Goal: Task Accomplishment & Management: Complete application form

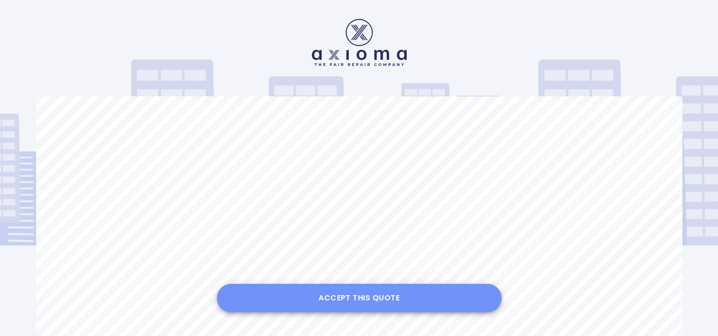
click at [365, 295] on button "Accept this Quote" at bounding box center [359, 298] width 285 height 28
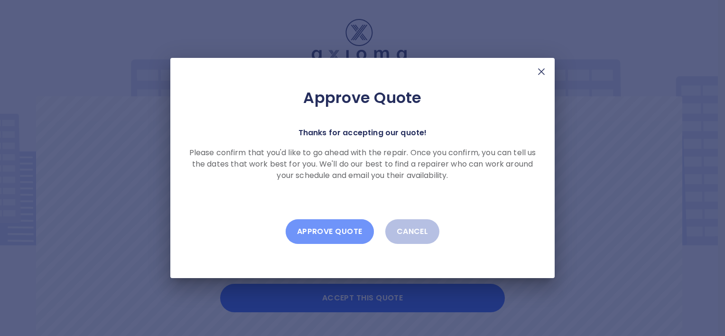
click at [344, 232] on button "Approve Quote" at bounding box center [330, 231] width 88 height 25
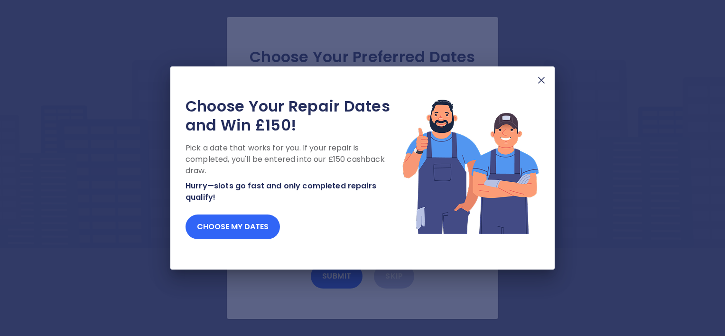
click at [222, 224] on button "Choose my dates" at bounding box center [233, 227] width 94 height 25
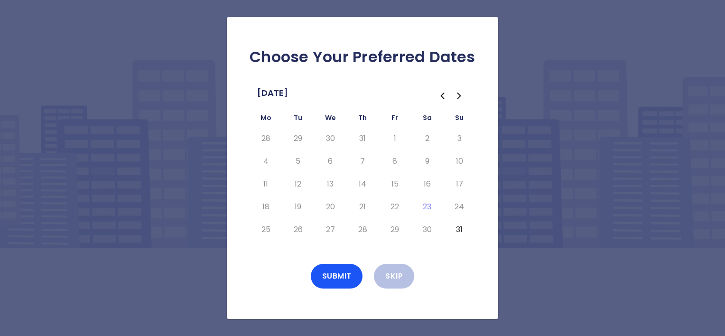
click at [456, 98] on icon "Go to the Next Month" at bounding box center [459, 95] width 11 height 11
click at [394, 138] on button "5" at bounding box center [394, 138] width 17 height 15
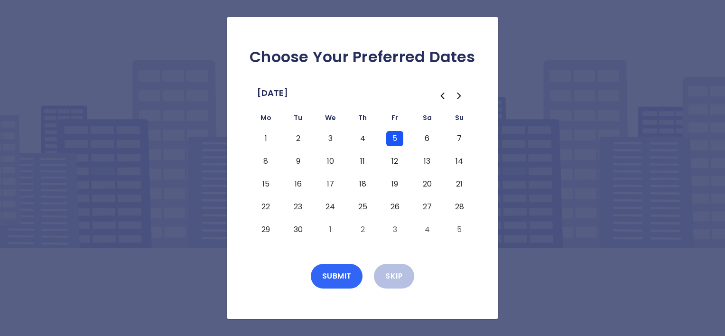
click at [348, 268] on button "Submit" at bounding box center [337, 276] width 52 height 25
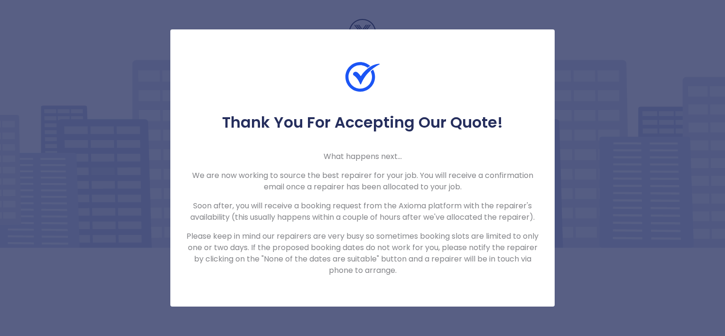
click at [591, 117] on div "Thank You For Accepting Our Quote! What happens next... We are now working to s…" at bounding box center [362, 168] width 725 height 336
